Goal: Information Seeking & Learning: Find specific fact

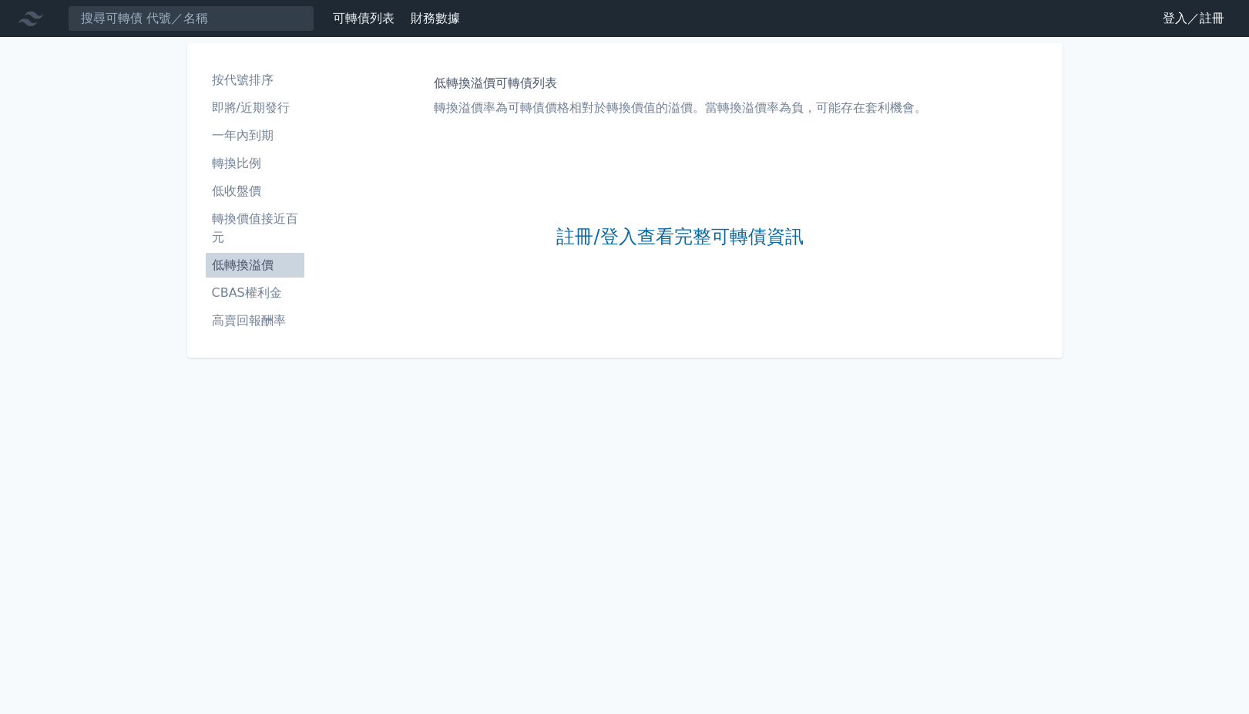
click at [593, 237] on link "註冊/登入查看完整可轉債資訊" at bounding box center [679, 237] width 247 height 25
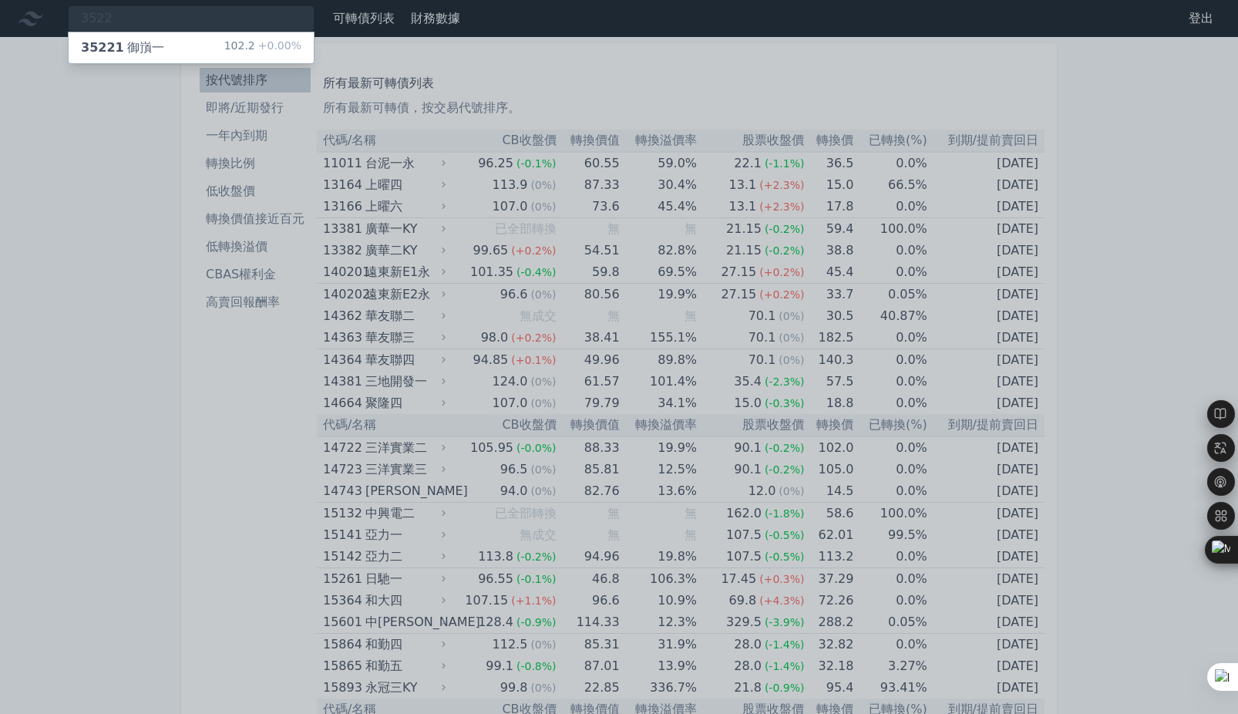
type input "3522"
click at [133, 50] on div "35221 御嵿一" at bounding box center [122, 48] width 83 height 18
